Goal: Task Accomplishment & Management: Manage account settings

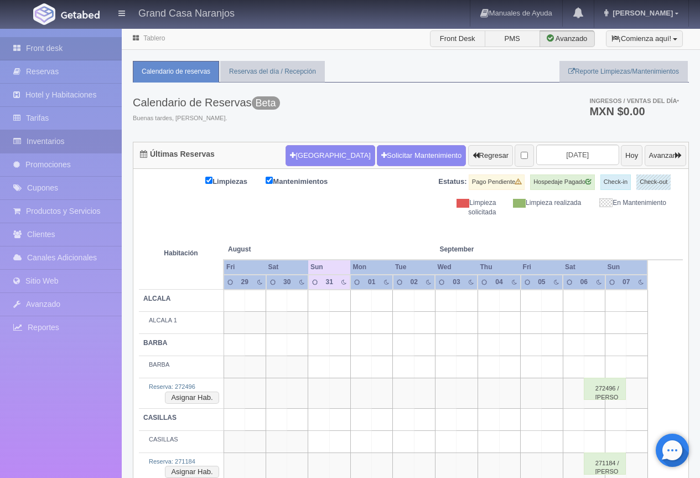
click at [56, 141] on link "Inventarios" at bounding box center [61, 141] width 122 height 23
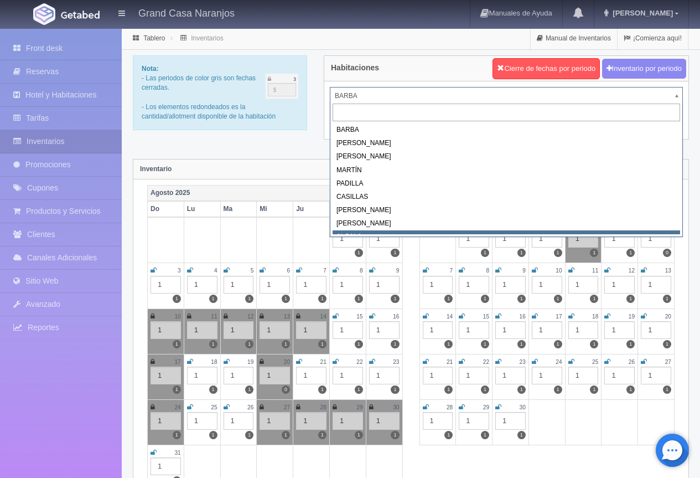
scroll to position [5, 0]
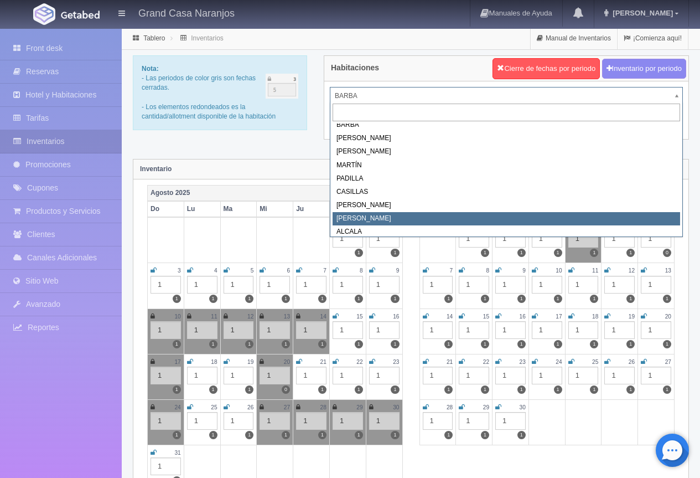
select select "2067"
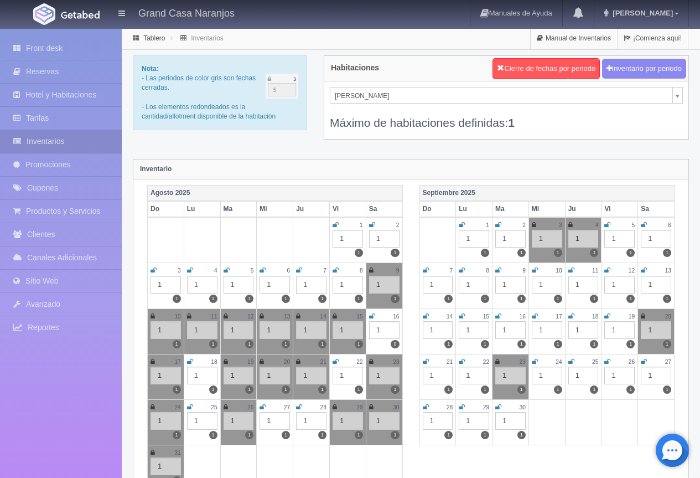
click at [462, 224] on icon at bounding box center [462, 224] width 6 height 7
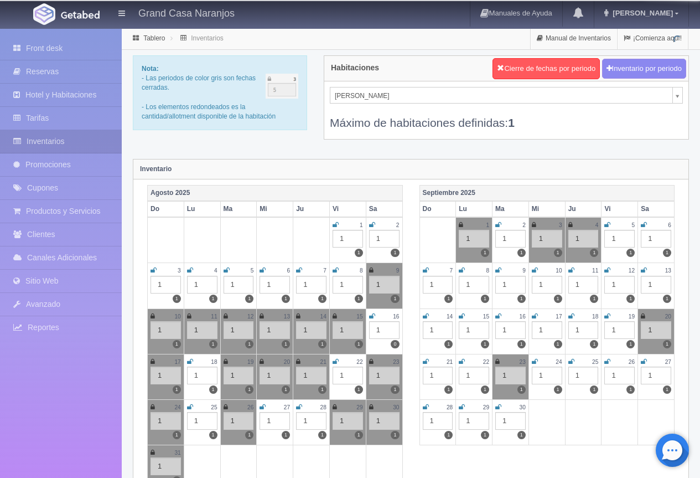
scroll to position [166, 0]
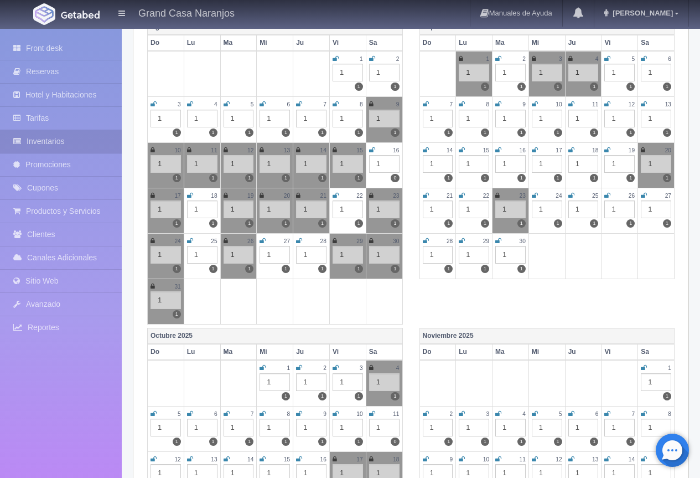
click at [154, 287] on icon at bounding box center [152, 286] width 4 height 7
